Goal: Task Accomplishment & Management: Use online tool/utility

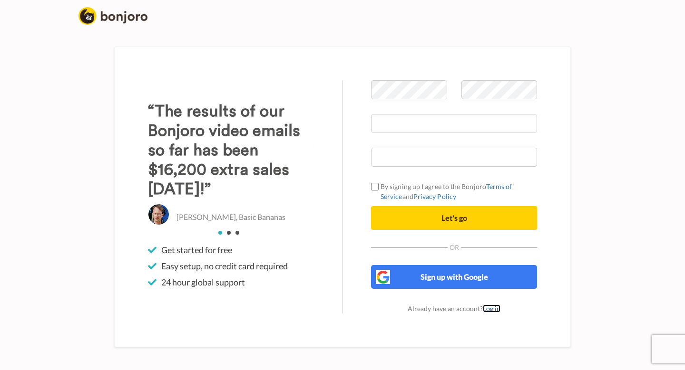
click at [488, 311] on link "Log in" at bounding box center [492, 309] width 18 height 8
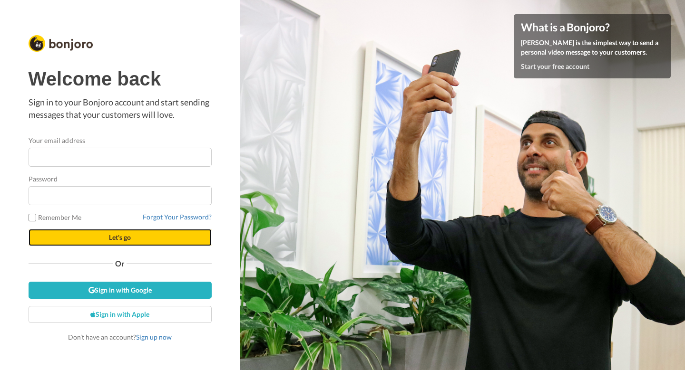
click at [119, 234] on span "Let's go" at bounding box center [120, 237] width 22 height 8
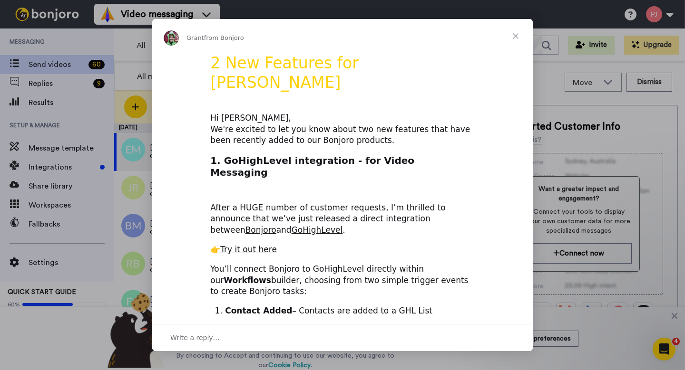
click at [516, 37] on span "Close" at bounding box center [515, 36] width 34 height 34
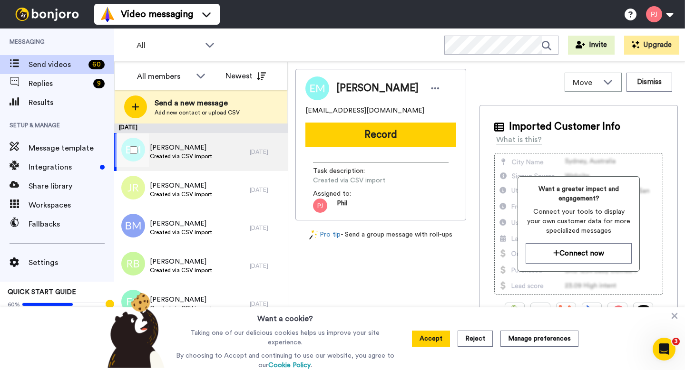
click at [200, 155] on span "Created via CSV import" at bounding box center [181, 157] width 62 height 8
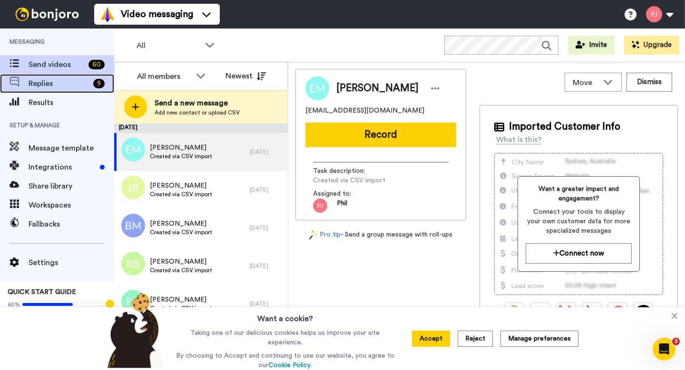
click at [70, 81] on span "Replies" at bounding box center [59, 83] width 61 height 11
